Goal: Information Seeking & Learning: Check status

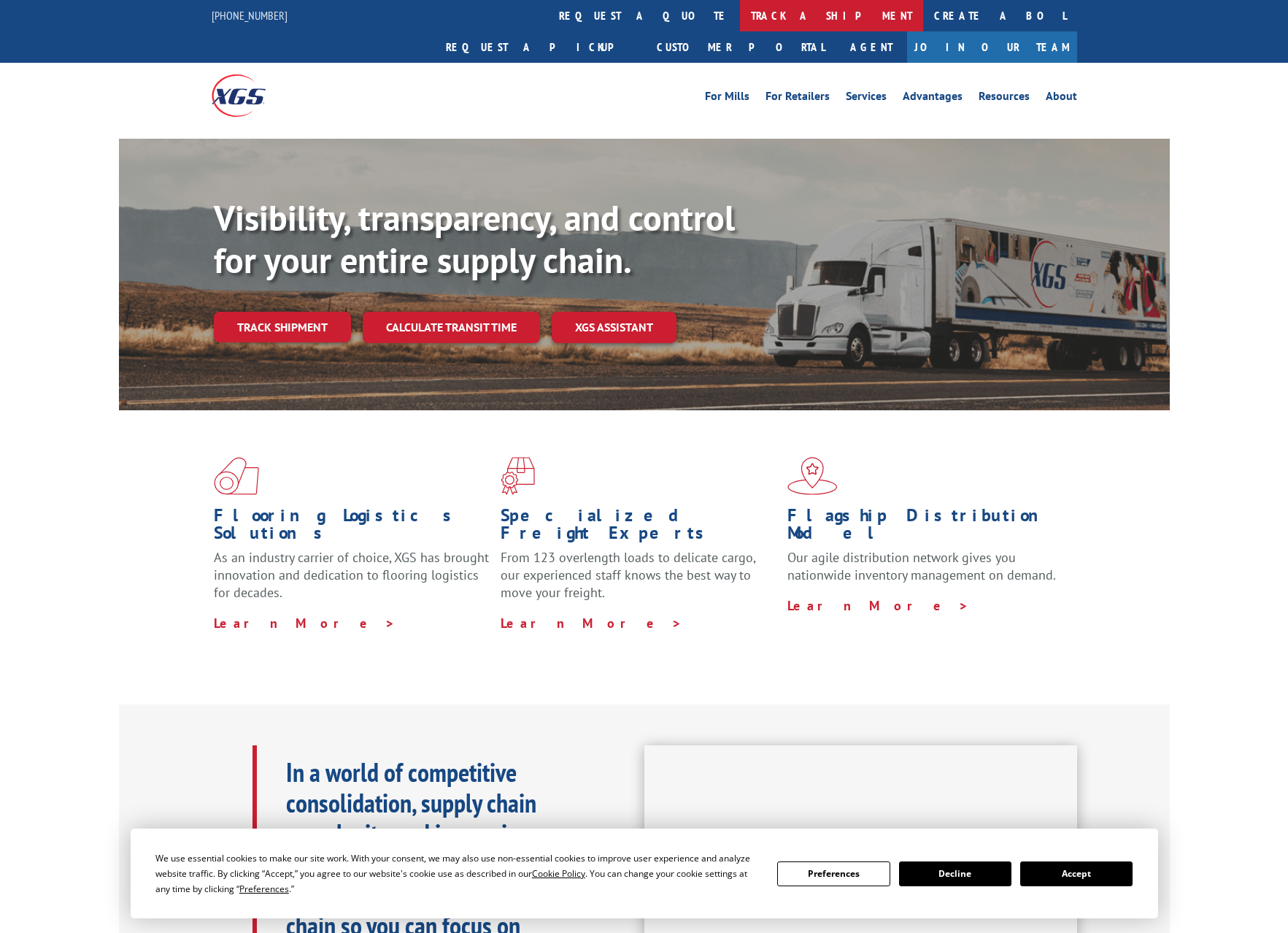
click at [740, 15] on link "track a shipment" at bounding box center [831, 15] width 183 height 32
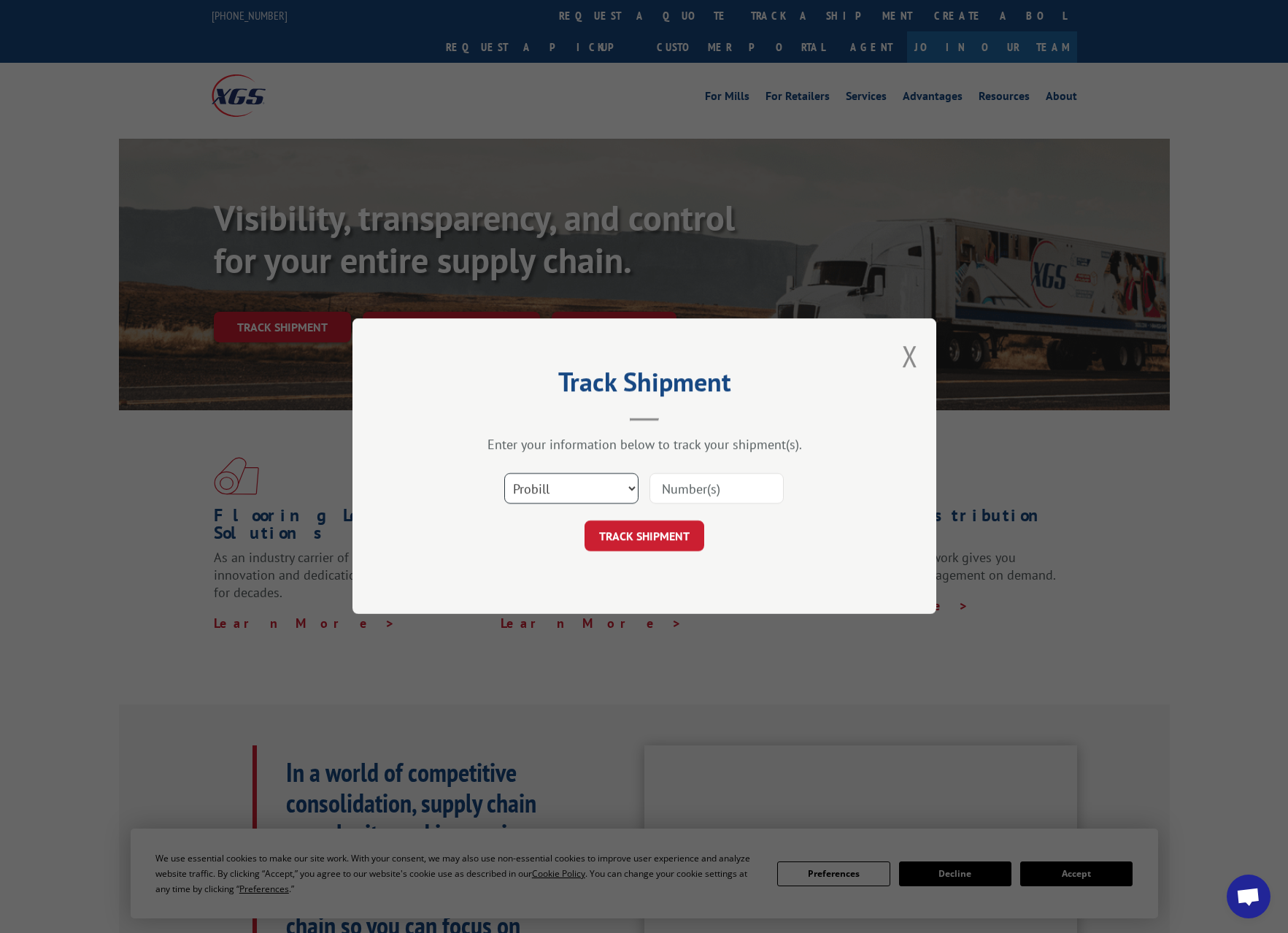
click at [627, 493] on select "Select category... Probill BOL PO" at bounding box center [570, 490] width 134 height 31
select select "bol"
click at [504, 474] on select "Select category... Probill BOL PO" at bounding box center [570, 490] width 134 height 31
click at [687, 494] on input at bounding box center [716, 490] width 134 height 31
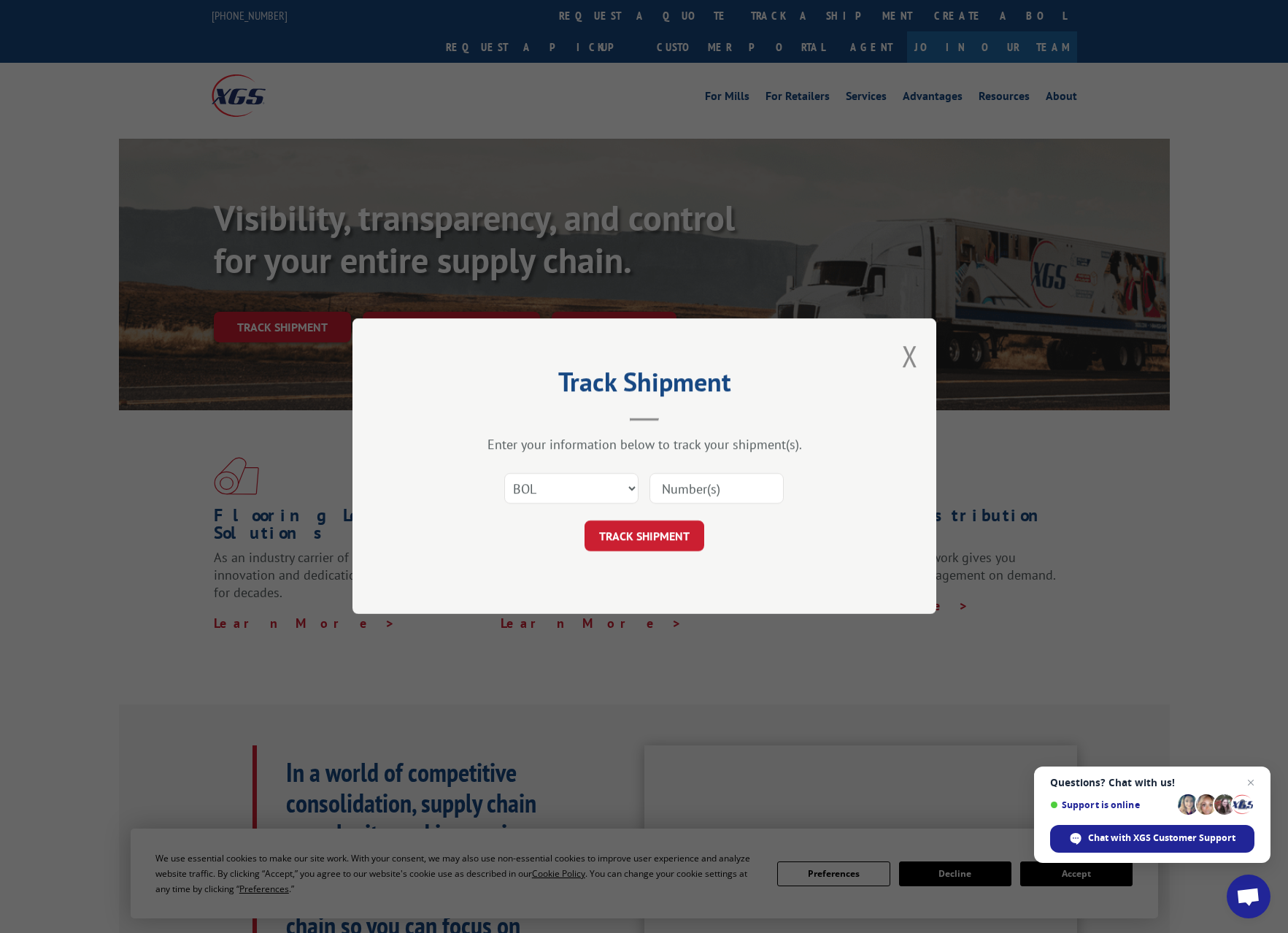
paste input "1159932"
type input "1159932"
click at [653, 531] on button "TRACK SHIPMENT" at bounding box center [644, 537] width 119 height 31
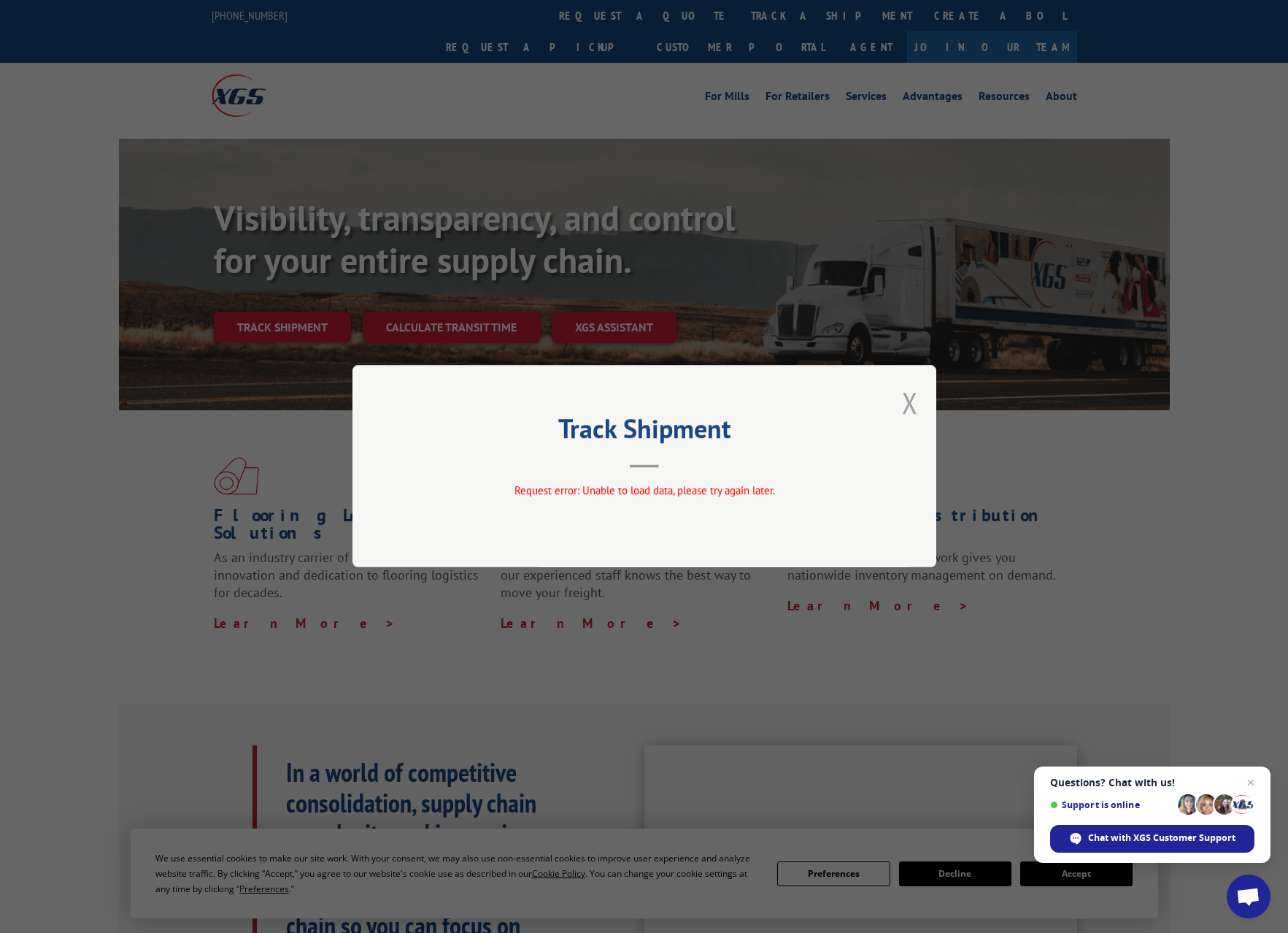
click at [909, 402] on button "Close modal" at bounding box center [909, 403] width 16 height 39
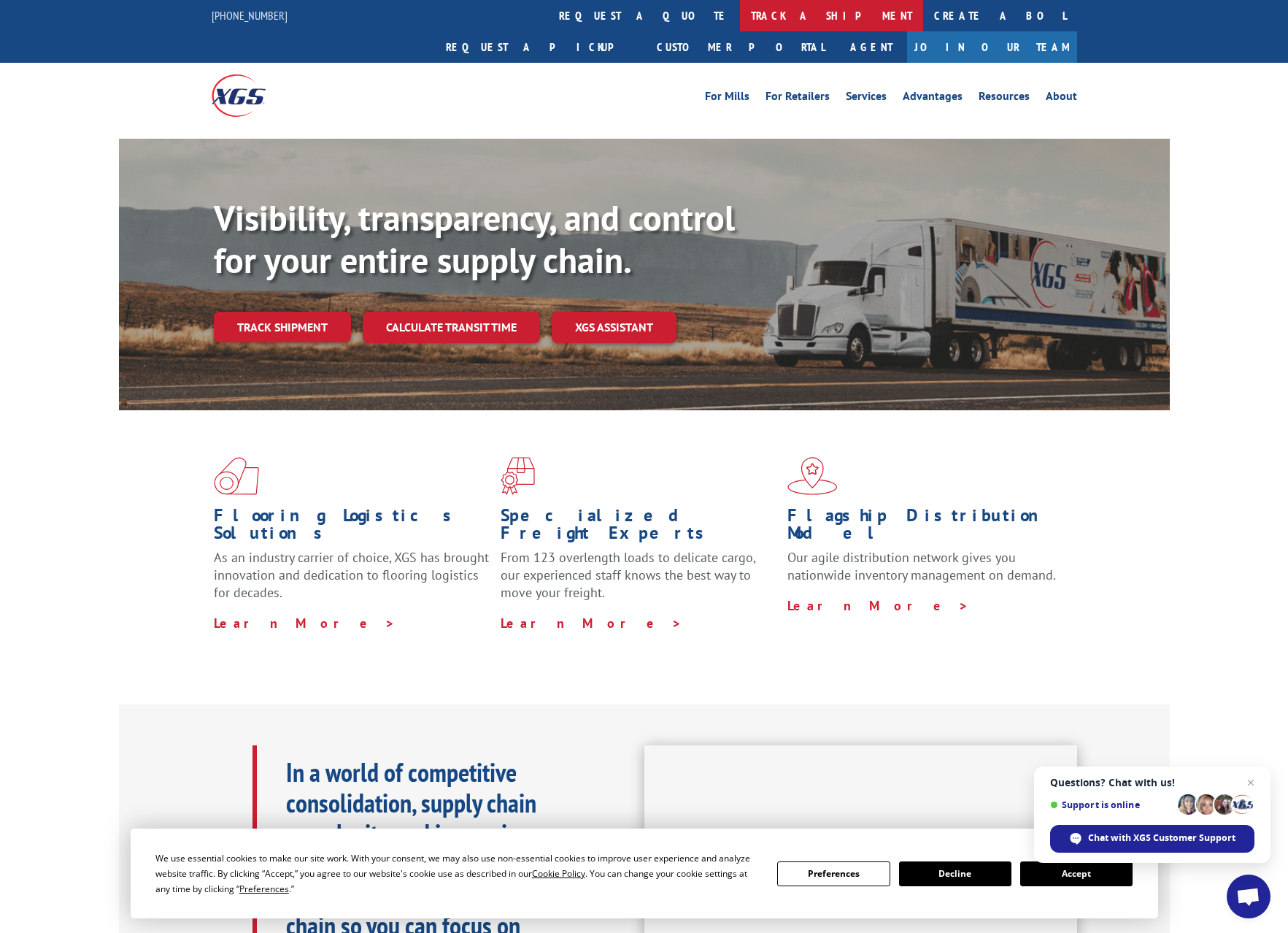
click at [740, 26] on link "track a shipment" at bounding box center [831, 15] width 183 height 32
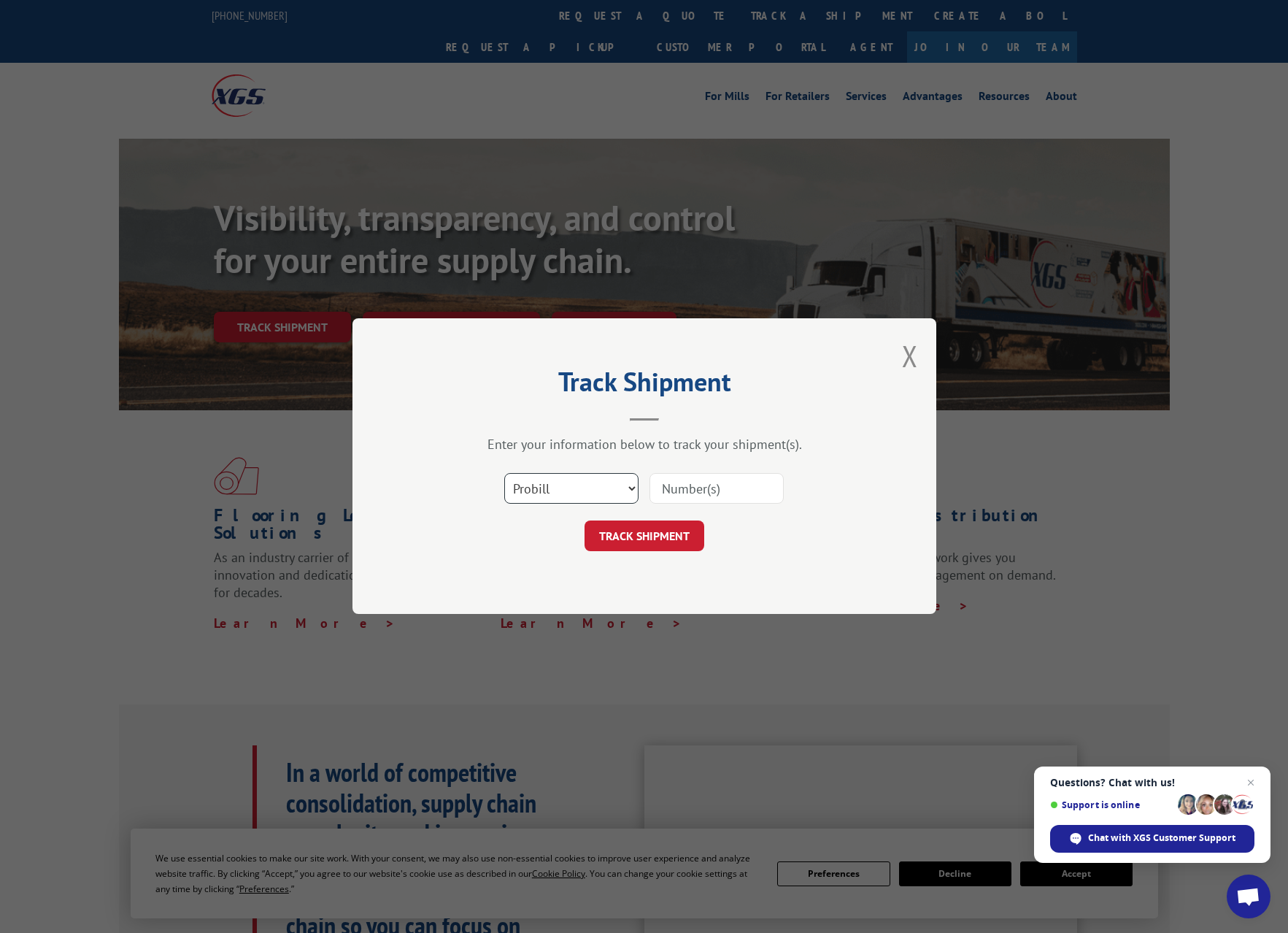
click at [628, 492] on select "Select category... Probill BOL PO" at bounding box center [570, 490] width 134 height 31
select select "bol"
click at [504, 474] on select "Select category... Probill BOL PO" at bounding box center [570, 490] width 134 height 31
click at [680, 492] on input at bounding box center [716, 490] width 134 height 31
paste input "1159932"
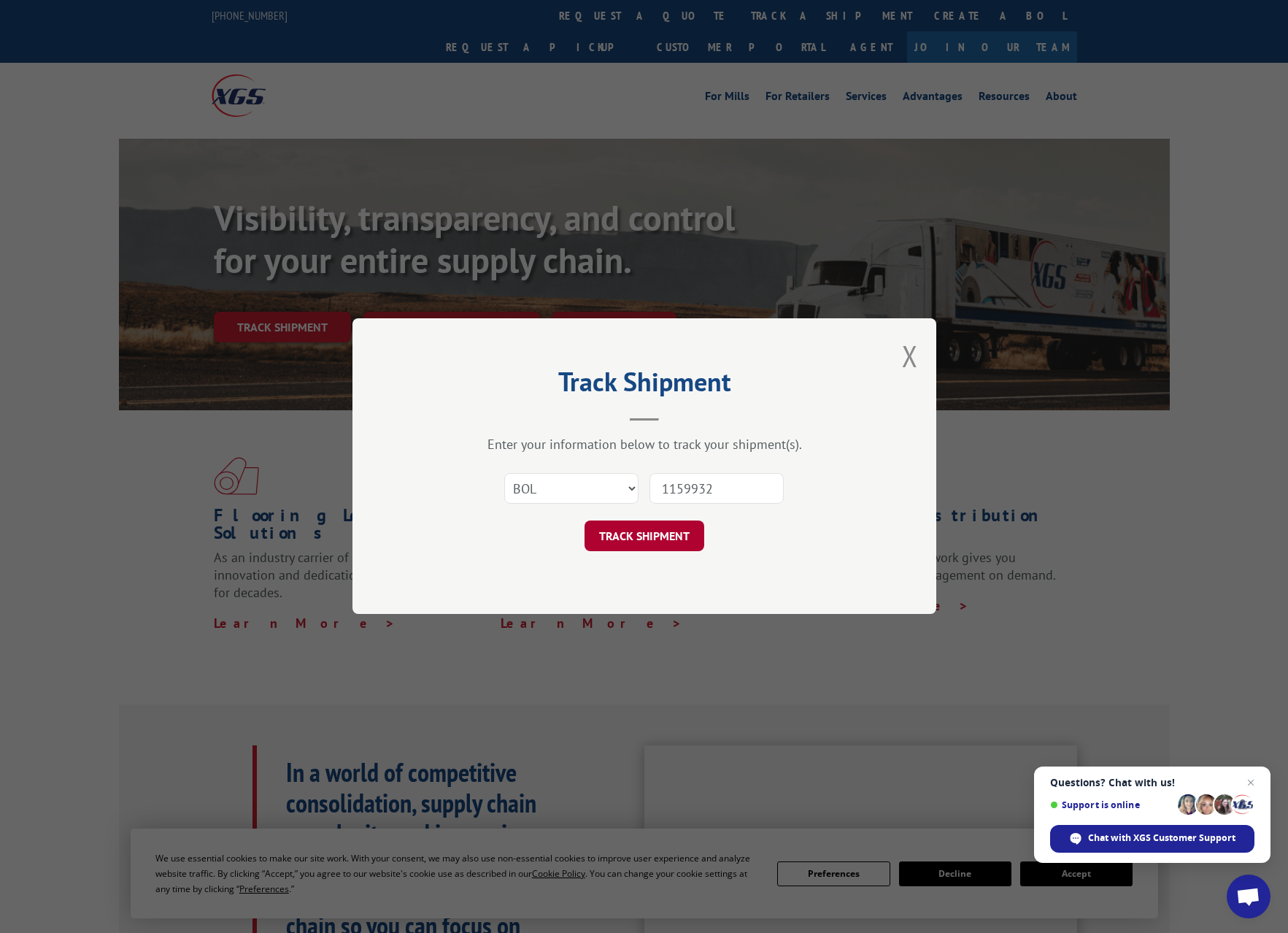
type input "1159932"
click at [639, 531] on button "TRACK SHIPMENT" at bounding box center [644, 537] width 119 height 31
